Goal: Navigation & Orientation: Find specific page/section

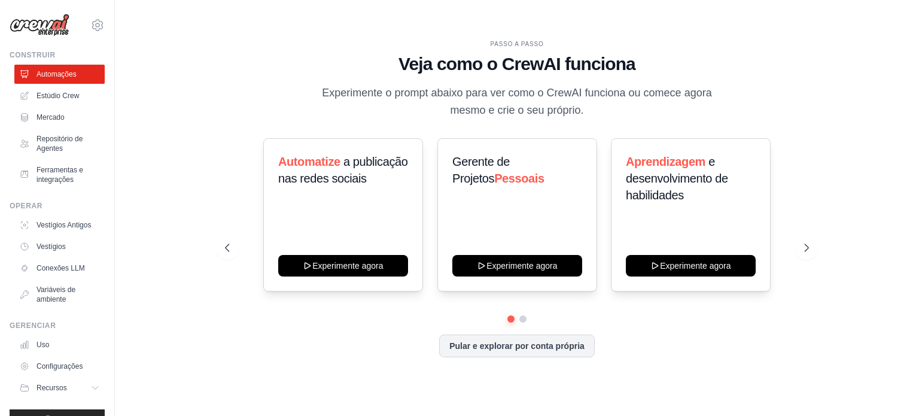
click at [154, 105] on div "PASSO A PASSO Veja como o CrewAI funciona Experimente o prompt abaixo para ver …" at bounding box center [517, 208] width 766 height 392
click at [709, 90] on font "Experimente o prompt abaixo para ver como o CrewAI funciona ou comece agora mes…" at bounding box center [517, 101] width 390 height 29
click at [59, 95] on font "Estúdio Crew" at bounding box center [59, 96] width 42 height 8
